Goal: Check status: Check status

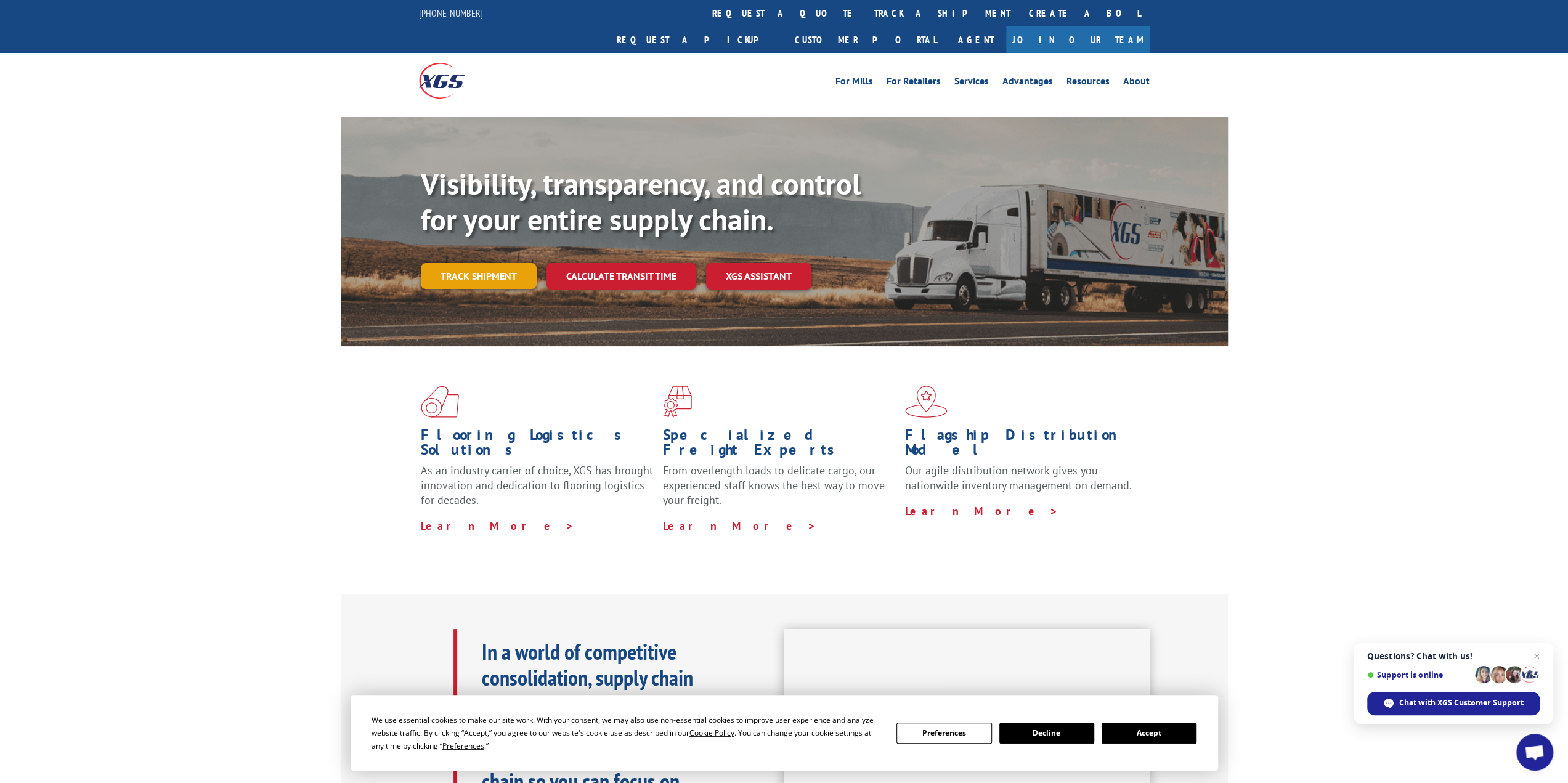
click at [491, 263] on link "Track shipment" at bounding box center [478, 276] width 116 height 26
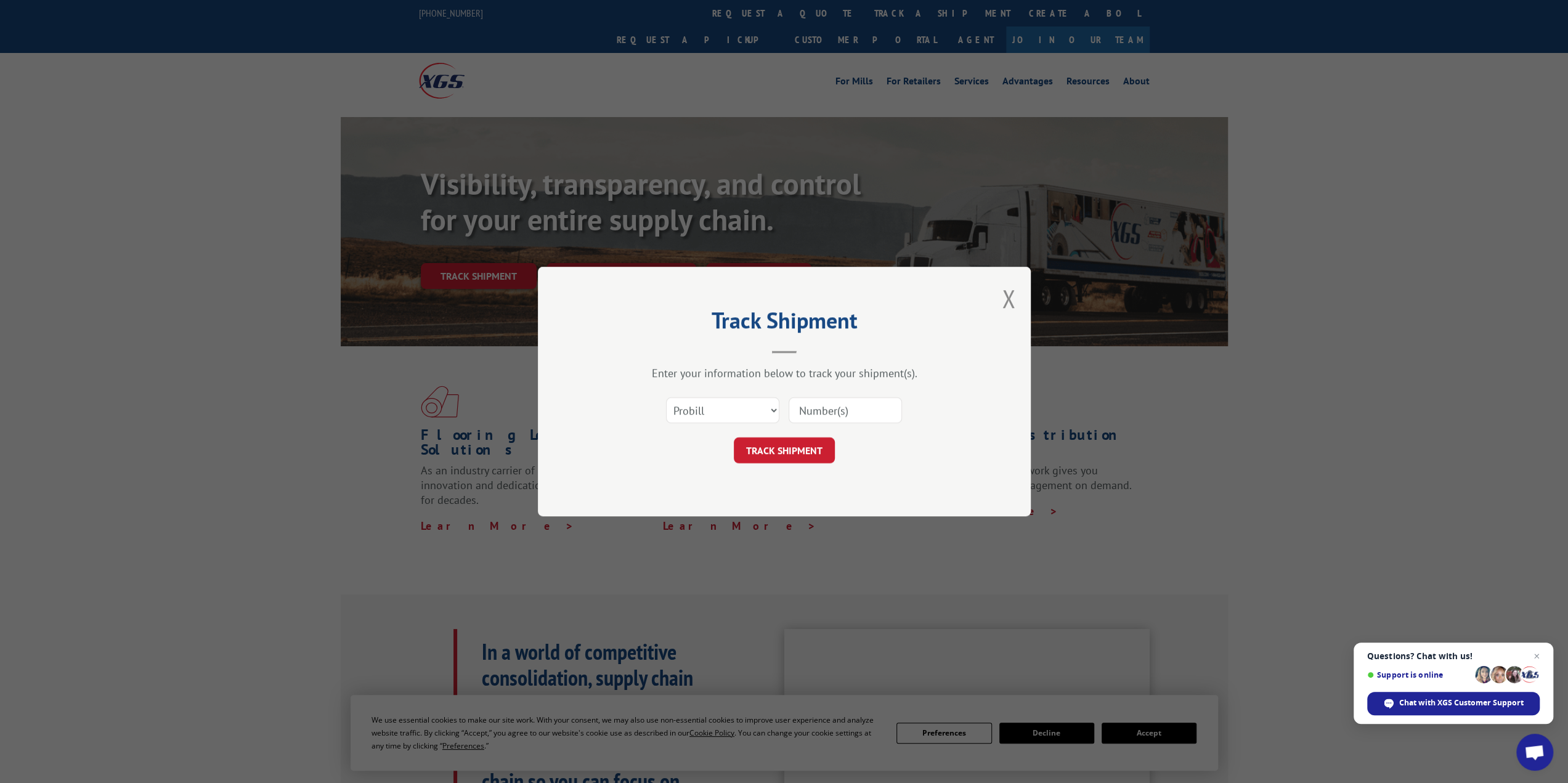
click at [825, 416] on input at bounding box center [845, 411] width 113 height 26
paste input "17341136"
type input "17341136"
click at [793, 448] on button "TRACK SHIPMENT" at bounding box center [784, 451] width 101 height 26
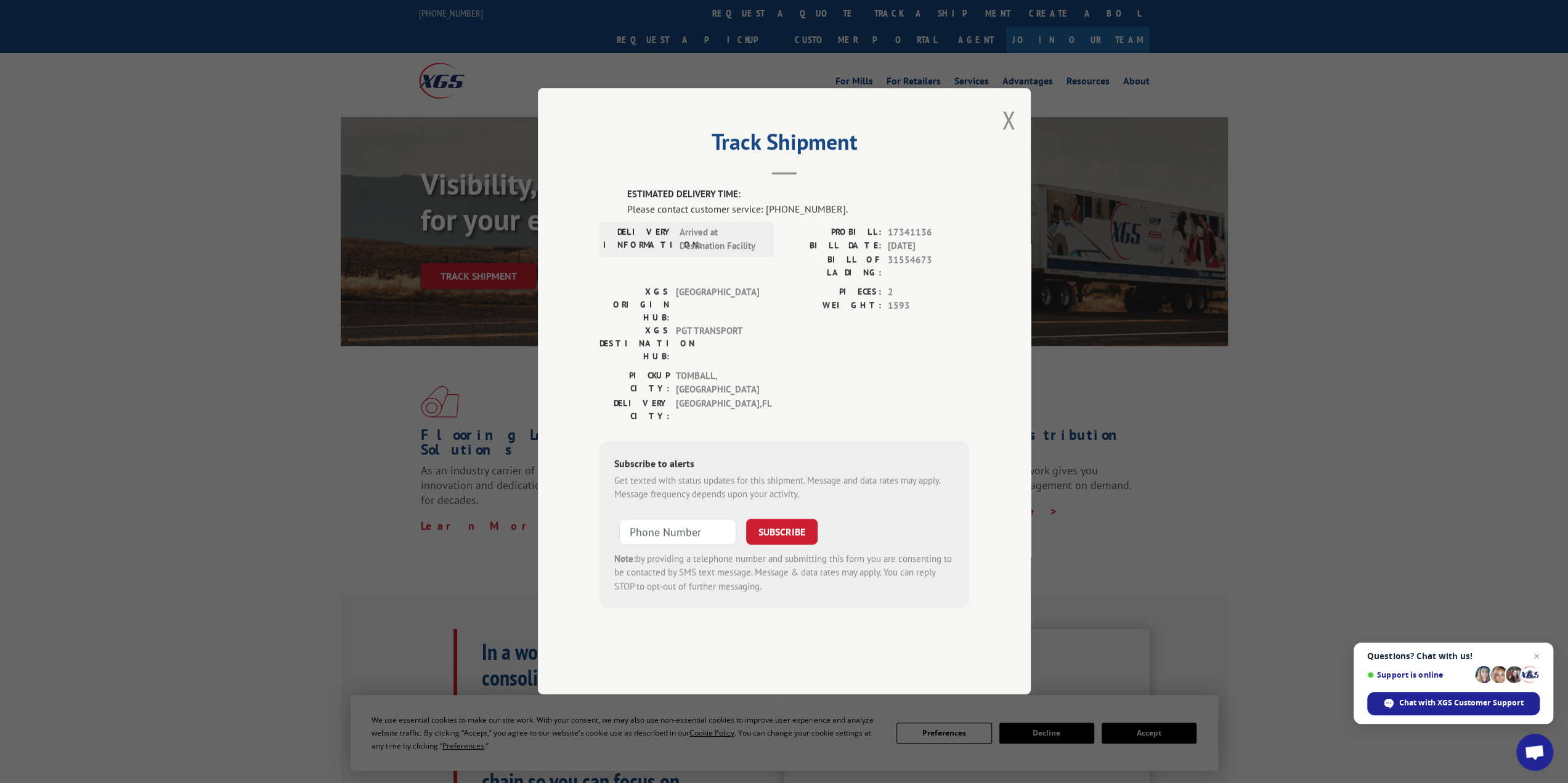
click at [1009, 136] on button "Close modal" at bounding box center [1008, 120] width 14 height 33
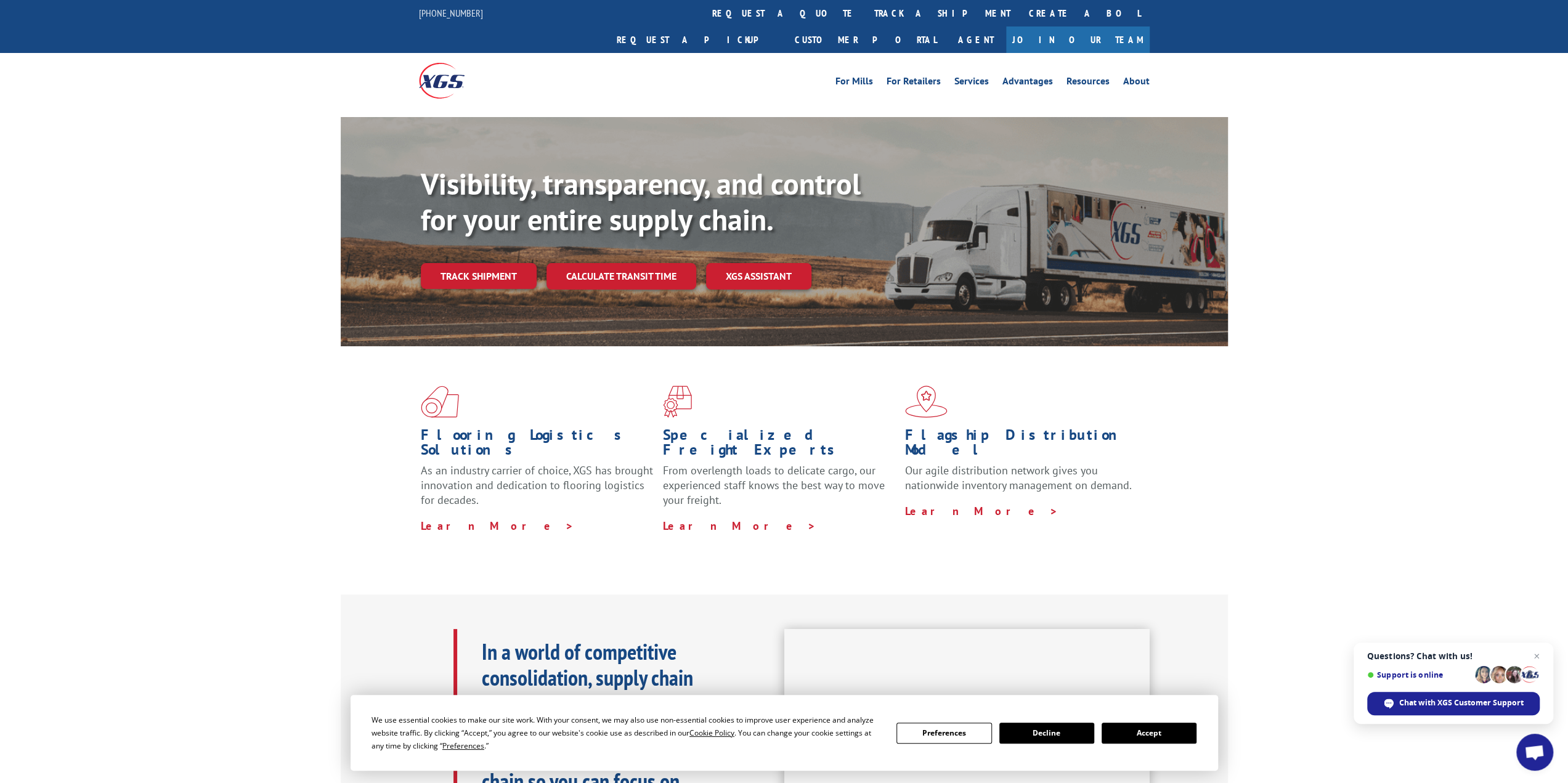
click at [478, 263] on link "Track shipment" at bounding box center [478, 276] width 116 height 26
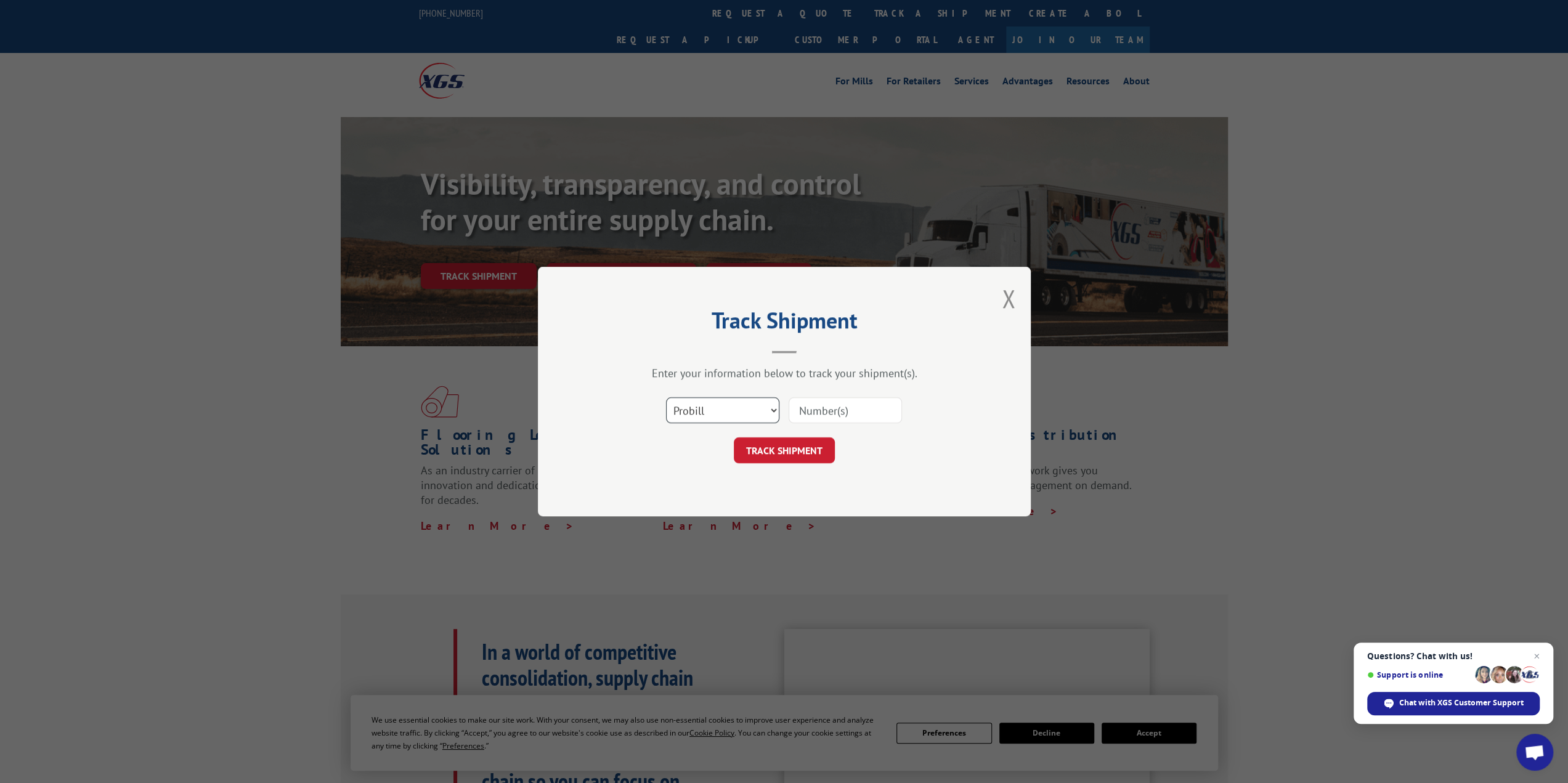
click at [770, 408] on select "Select category... Probill BOL PO" at bounding box center [722, 411] width 113 height 26
click at [820, 409] on input at bounding box center [845, 411] width 113 height 26
paste input "17341136"
type input "17341136"
click at [779, 451] on button "TRACK SHIPMENT" at bounding box center [784, 451] width 101 height 26
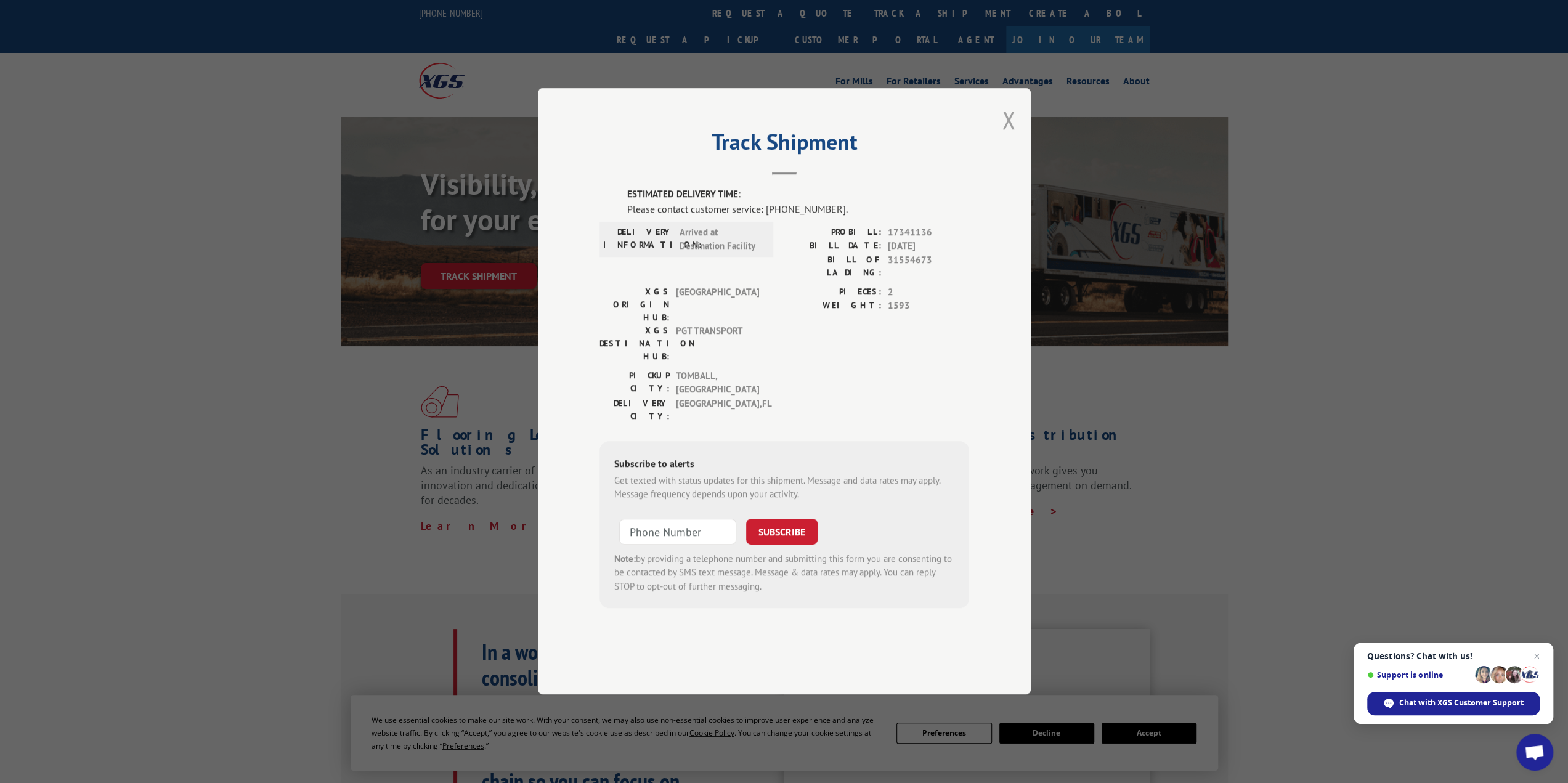
click at [1006, 136] on button "Close modal" at bounding box center [1008, 120] width 14 height 33
